Goal: Task Accomplishment & Management: Use online tool/utility

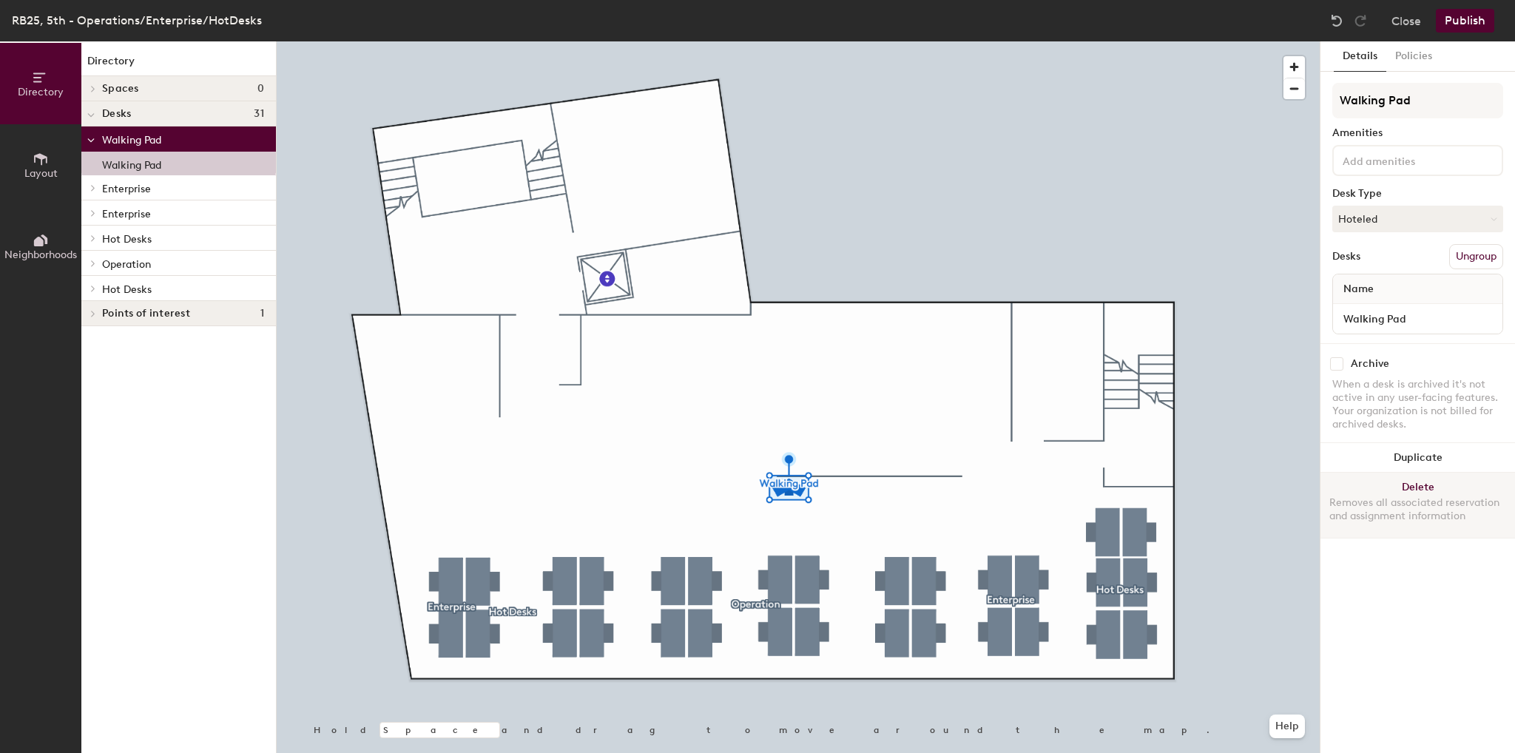
click at [1394, 509] on div "Removes all associated reservation and assignment information" at bounding box center [1417, 509] width 177 height 27
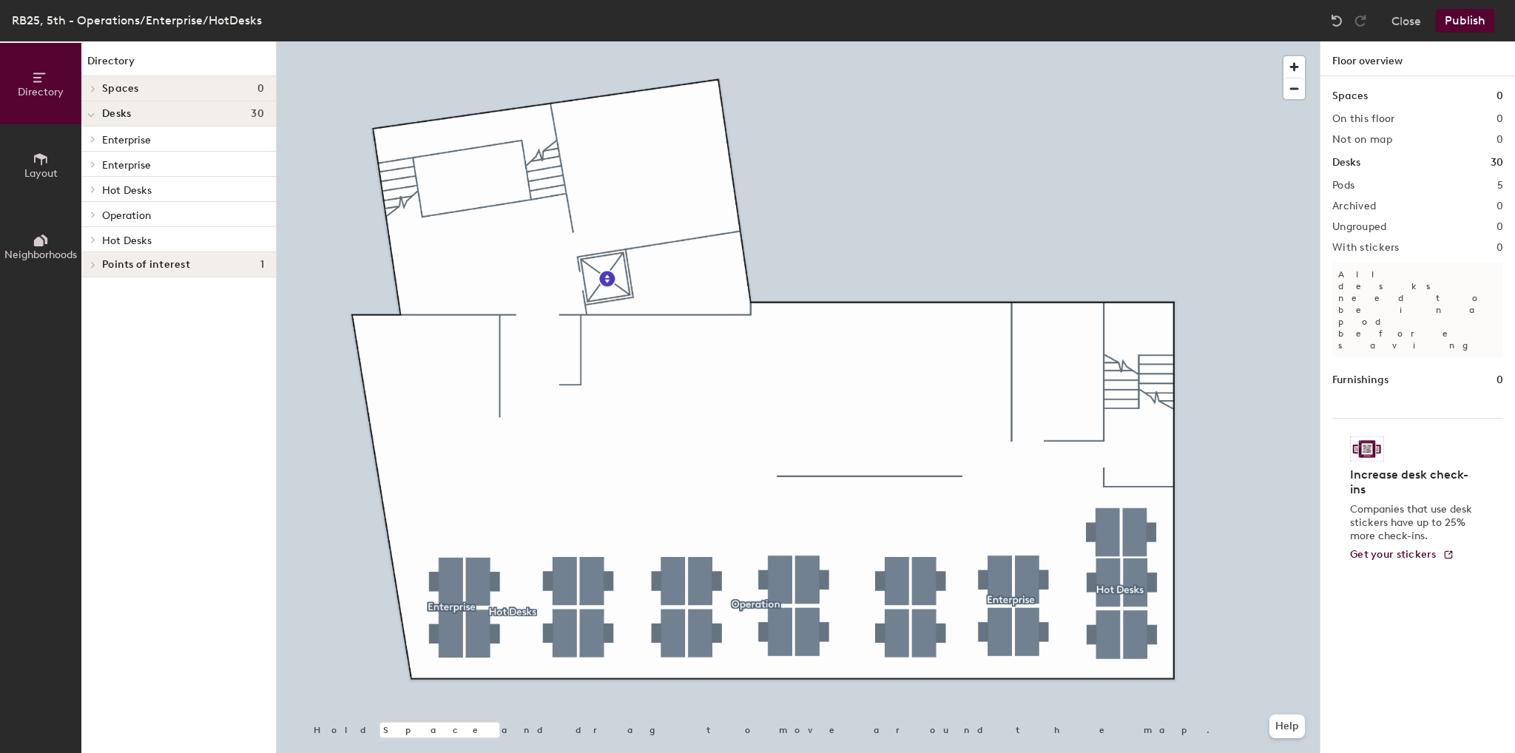
click at [1476, 18] on button "Publish" at bounding box center [1465, 21] width 58 height 24
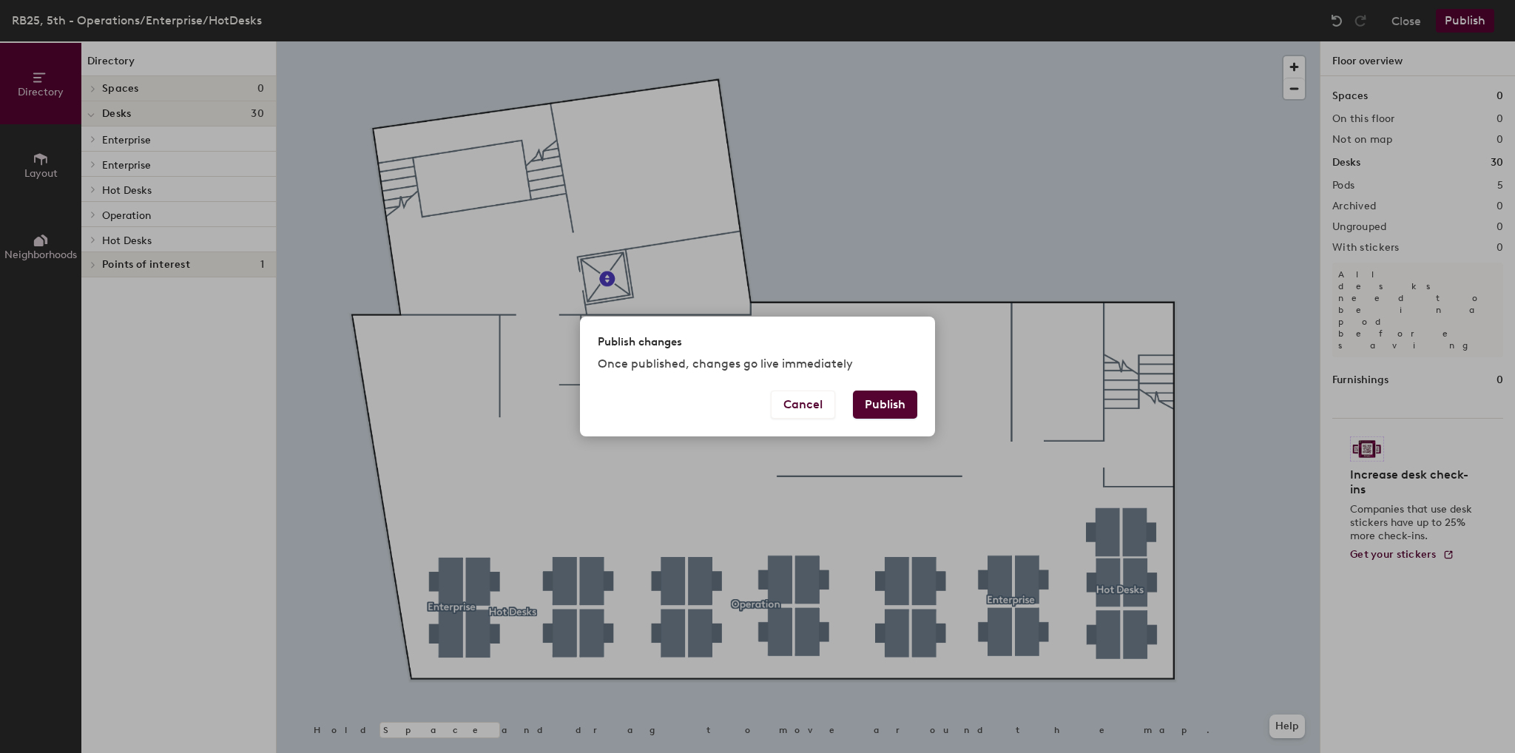
click at [906, 399] on button "Publish" at bounding box center [885, 405] width 64 height 28
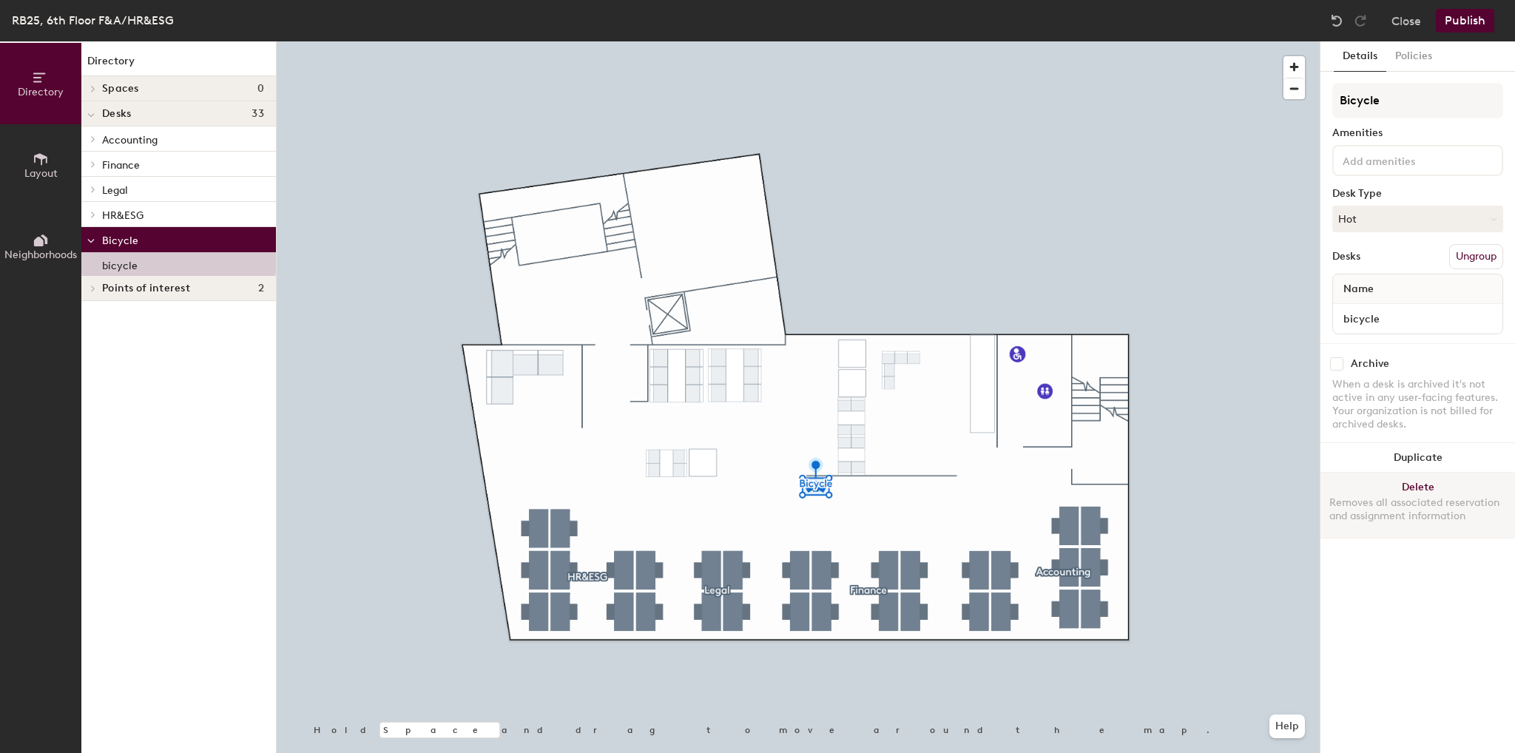
click at [1388, 504] on div "Removes all associated reservation and assignment information" at bounding box center [1417, 509] width 177 height 27
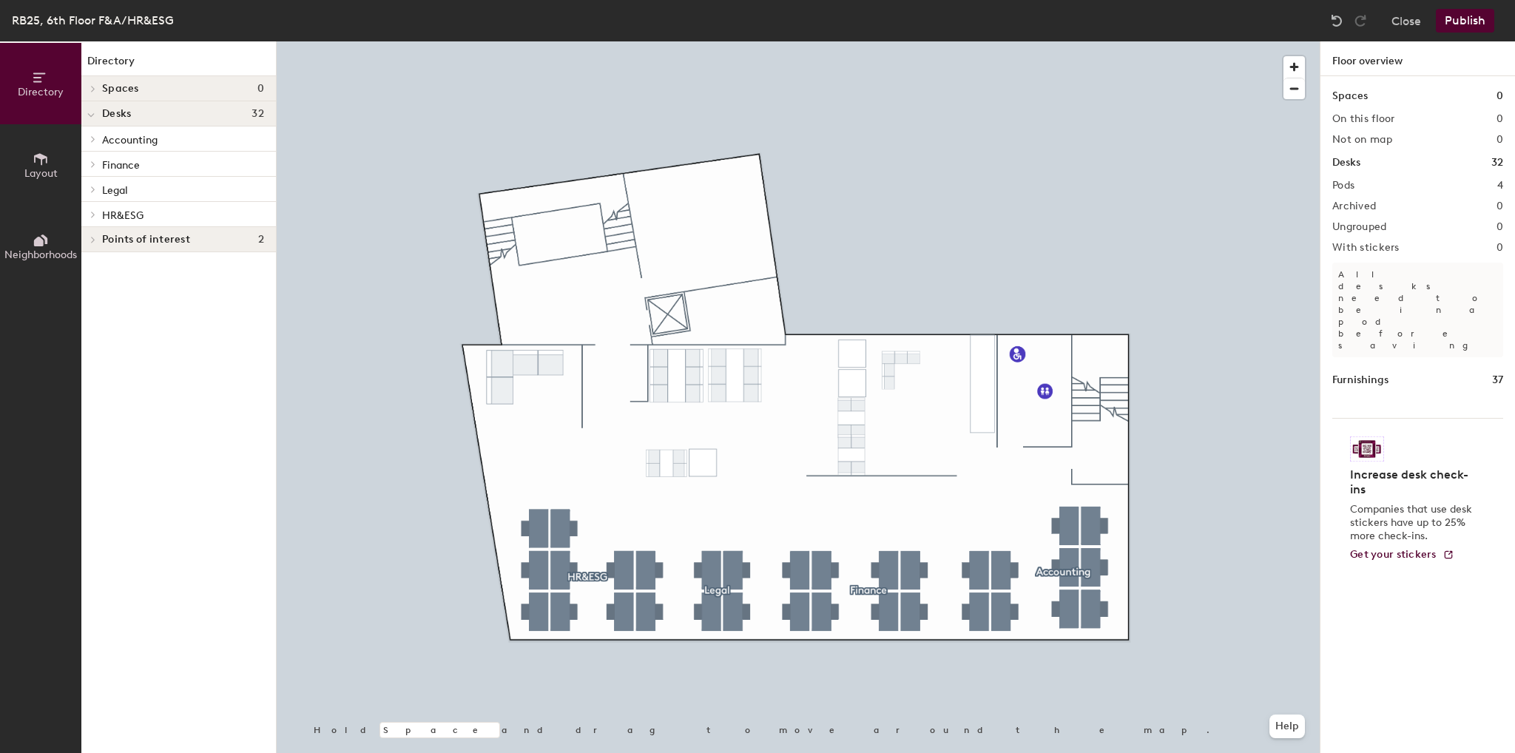
click at [1472, 18] on button "Publish" at bounding box center [1465, 21] width 58 height 24
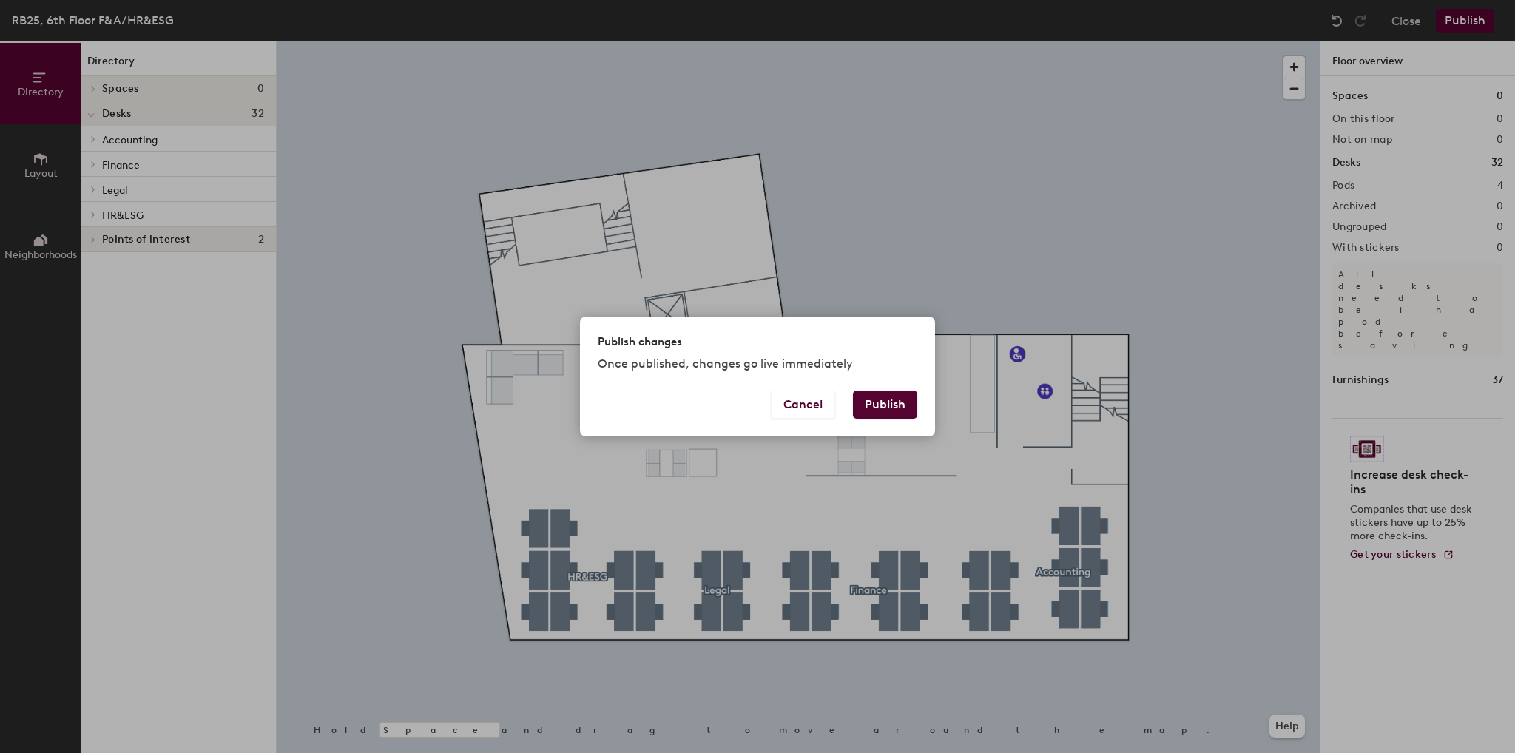
click at [872, 413] on button "Publish" at bounding box center [885, 405] width 64 height 28
